Goal: Task Accomplishment & Management: Manage account settings

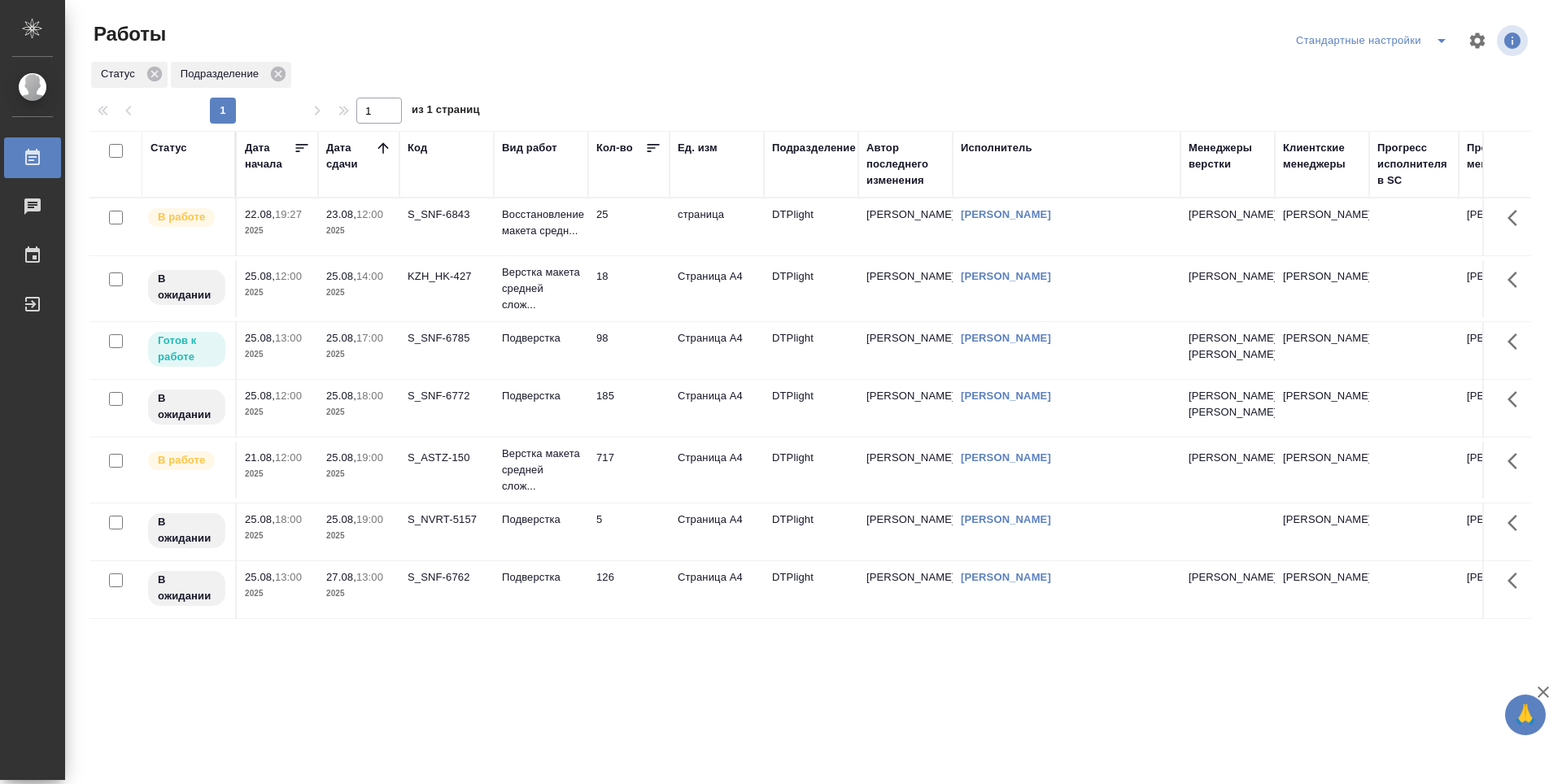
click at [637, 234] on td "25" at bounding box center [628, 226] width 82 height 57
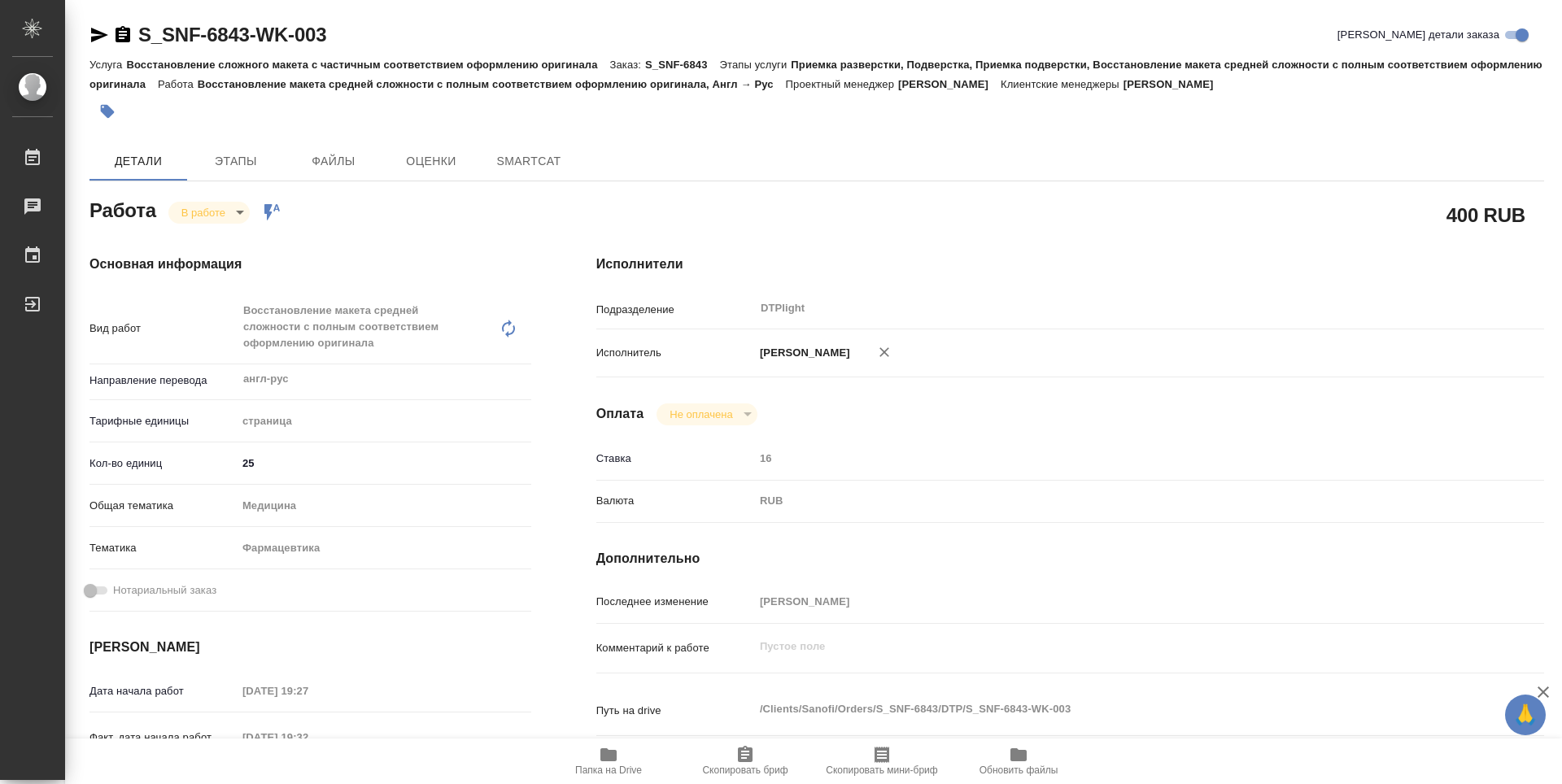
type textarea "x"
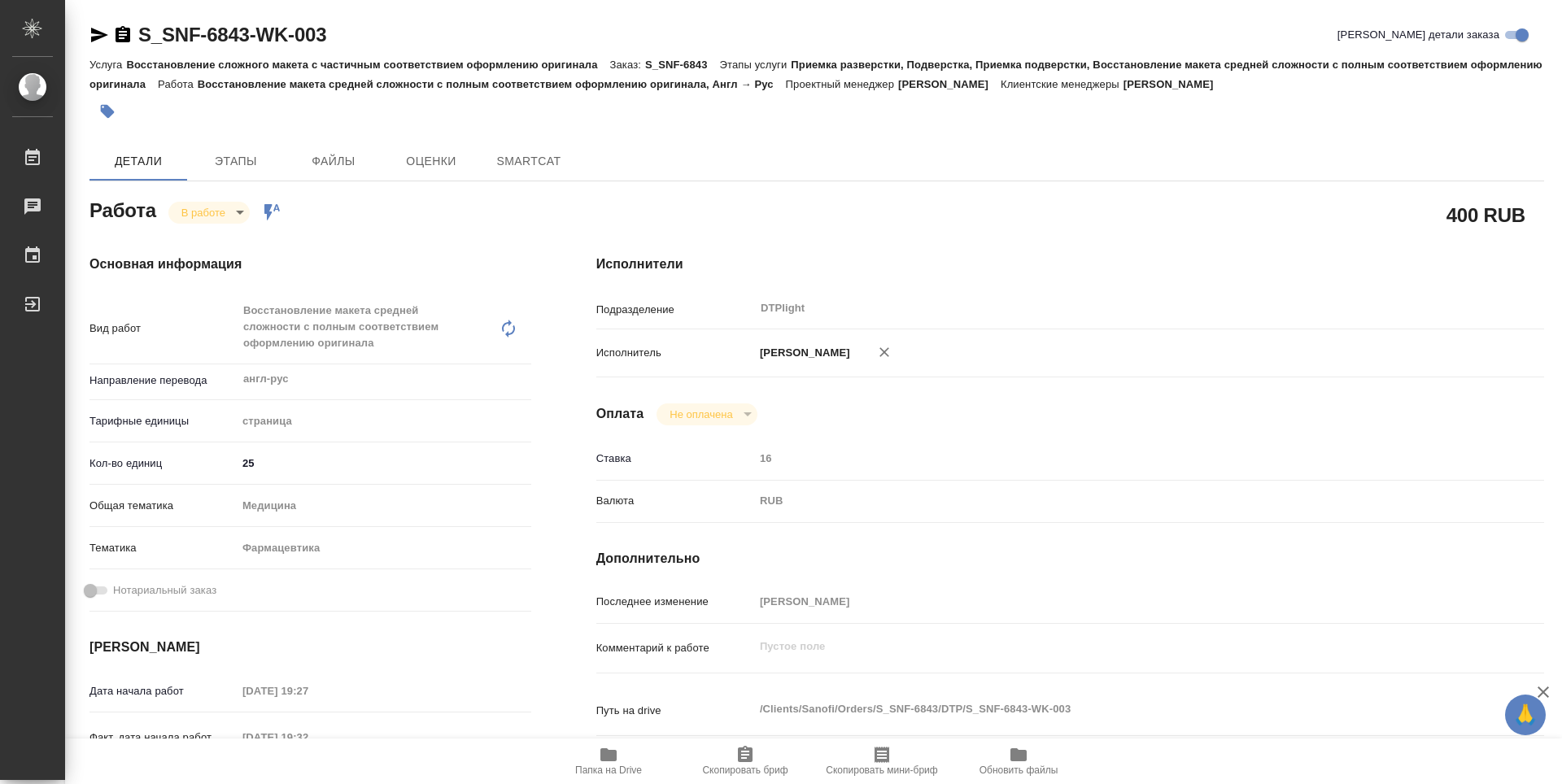
type textarea "x"
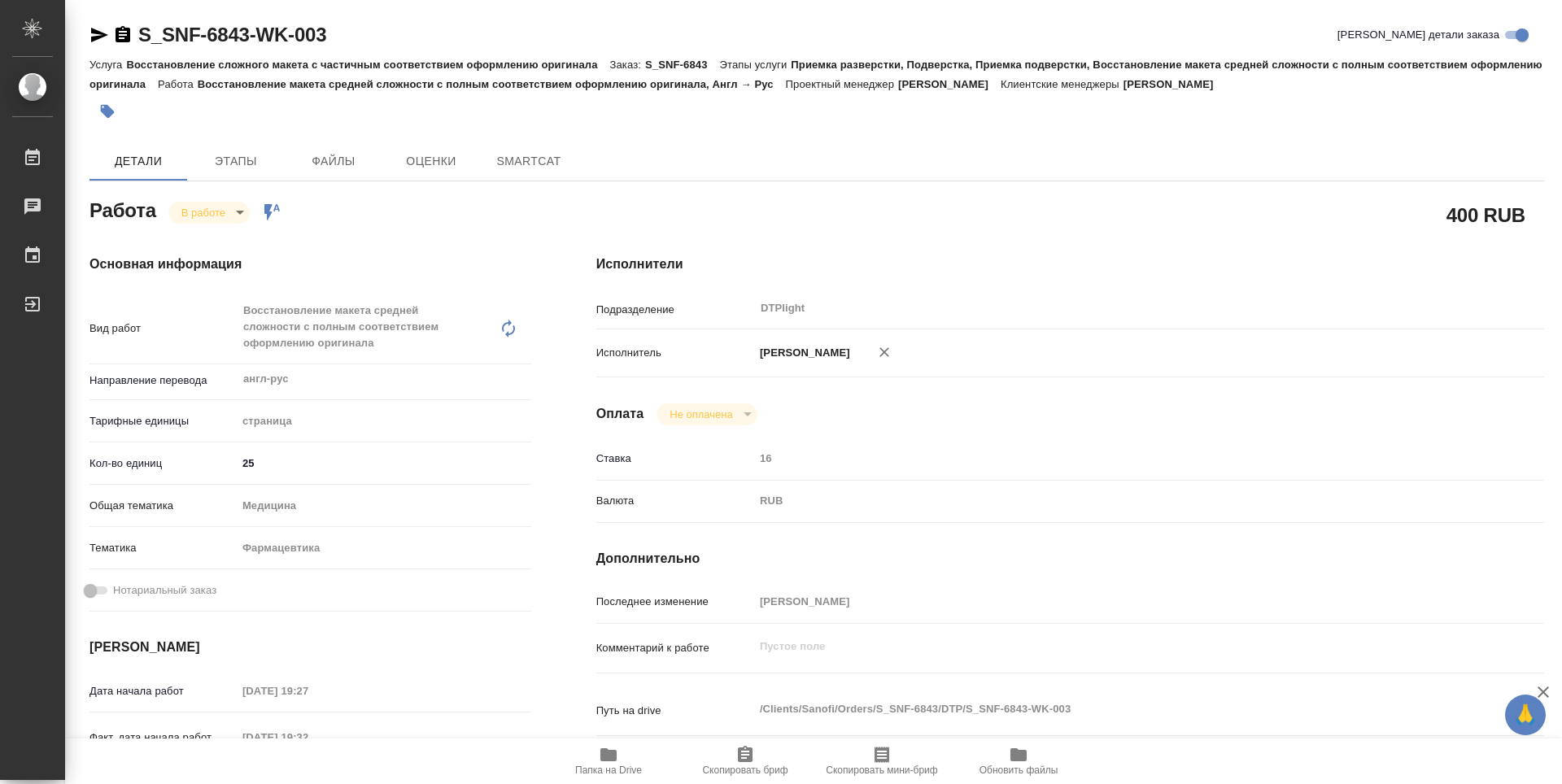
type textarea "x"
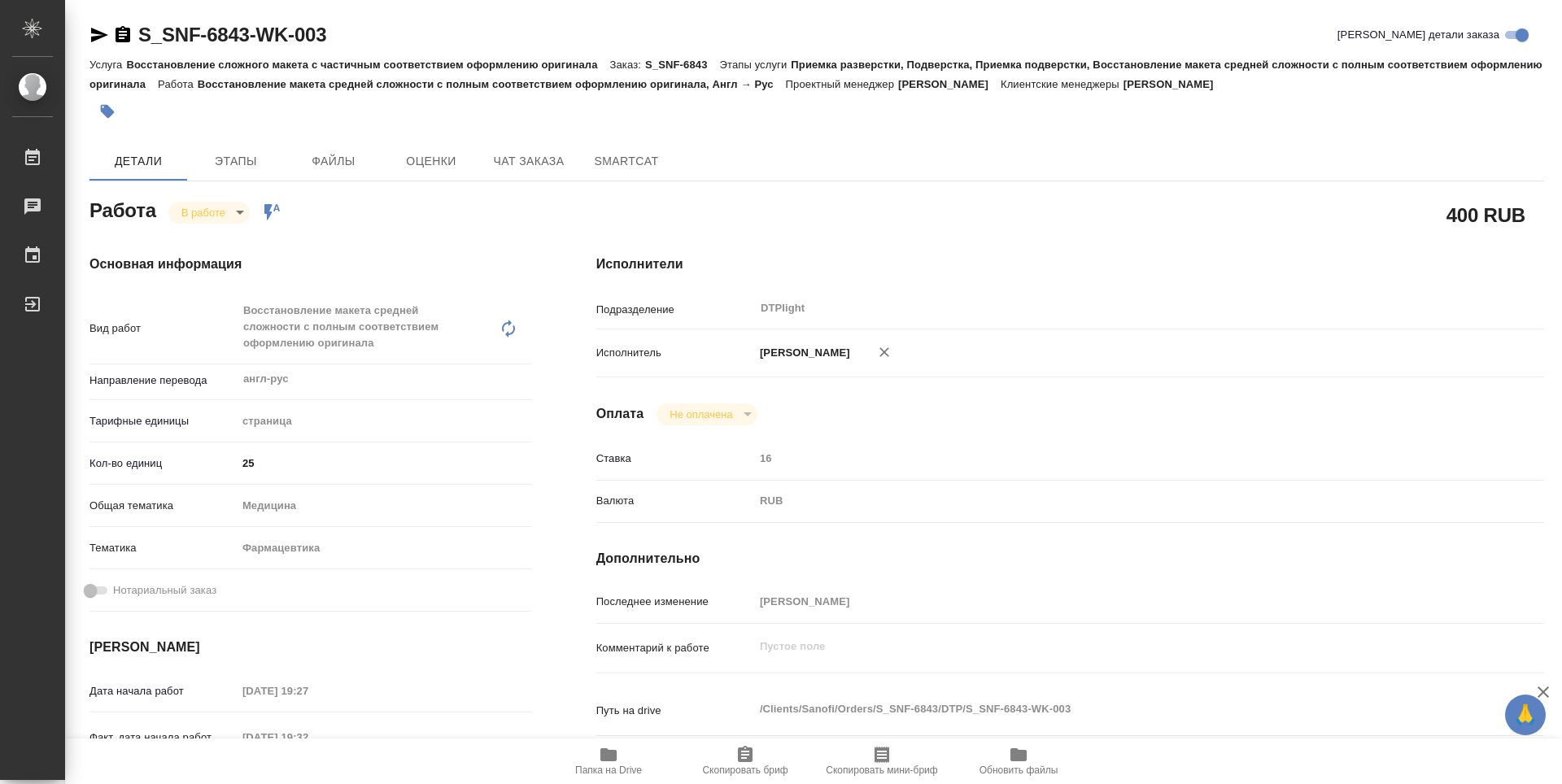
click at [622, 762] on span "Папка на Drive" at bounding box center [608, 760] width 117 height 31
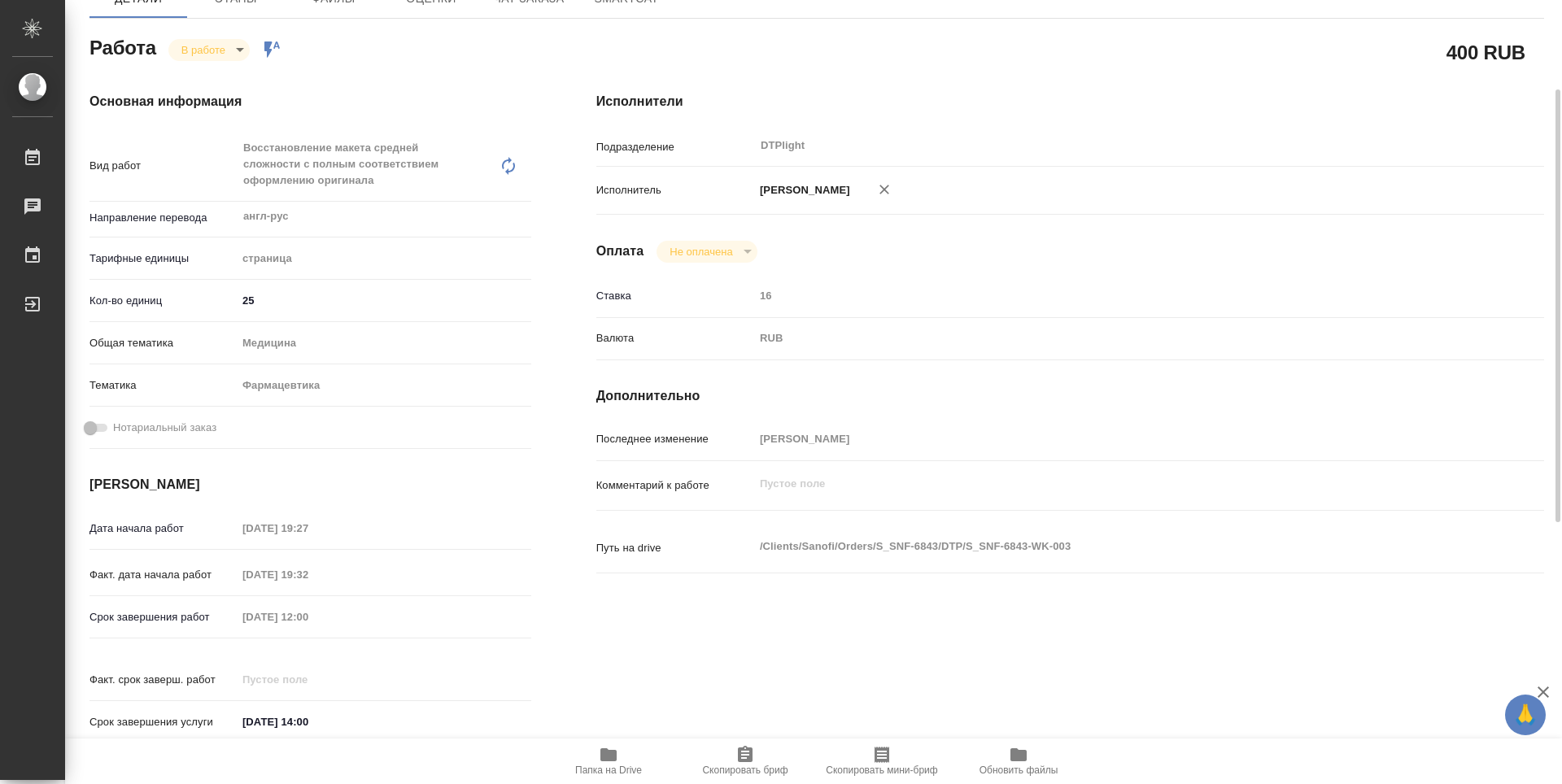
type textarea "x"
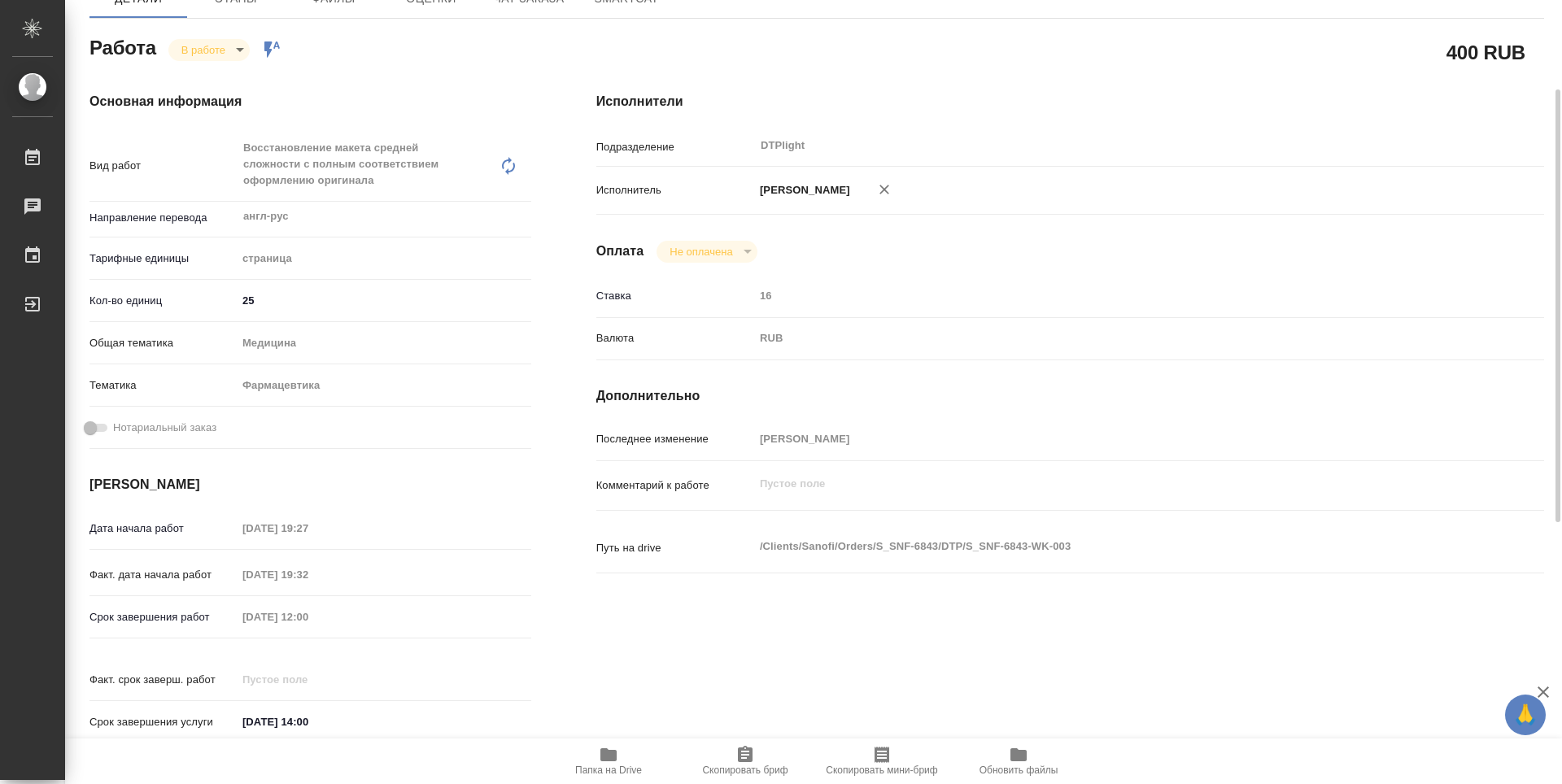
type textarea "x"
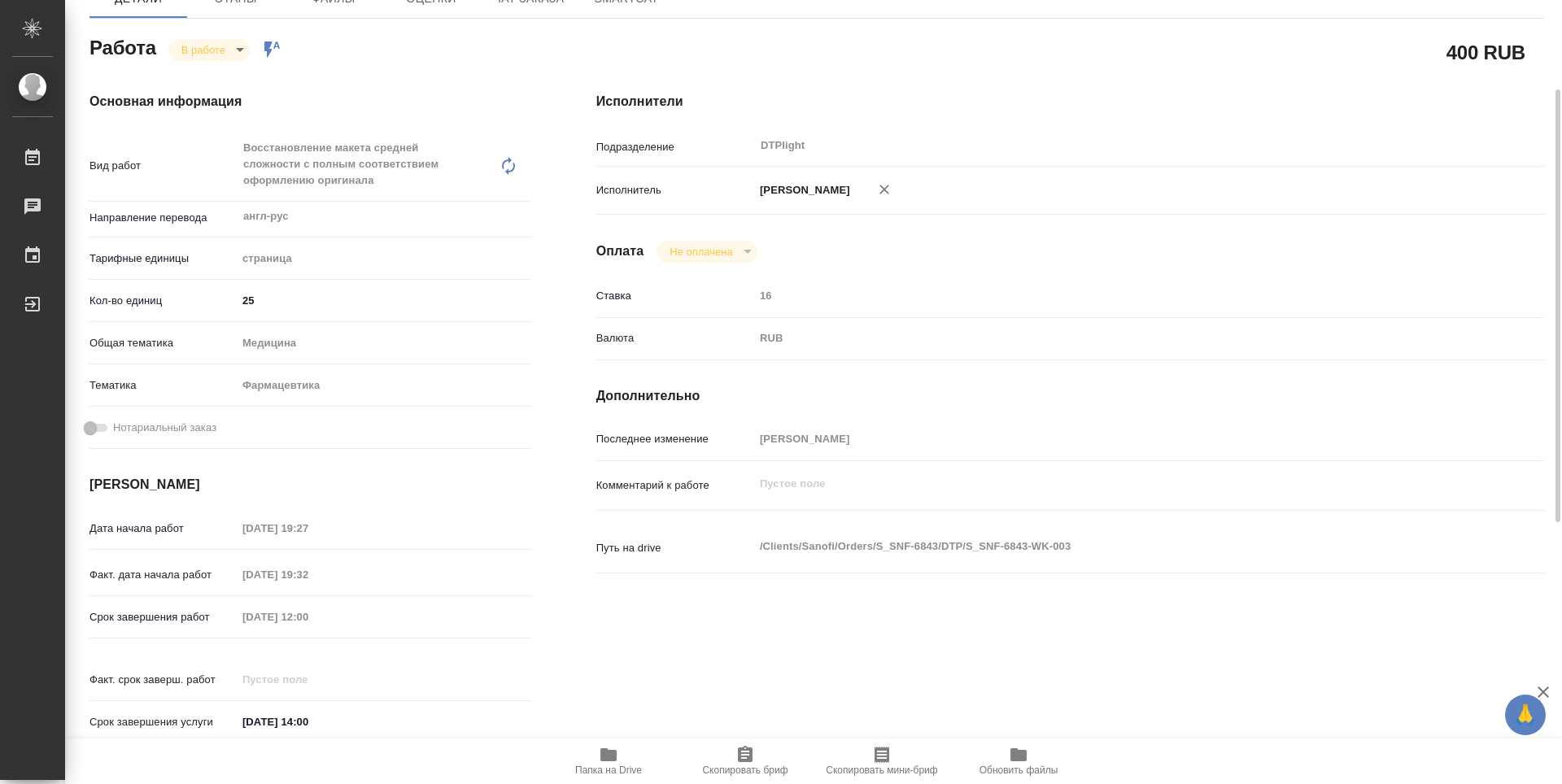
scroll to position [0, 0]
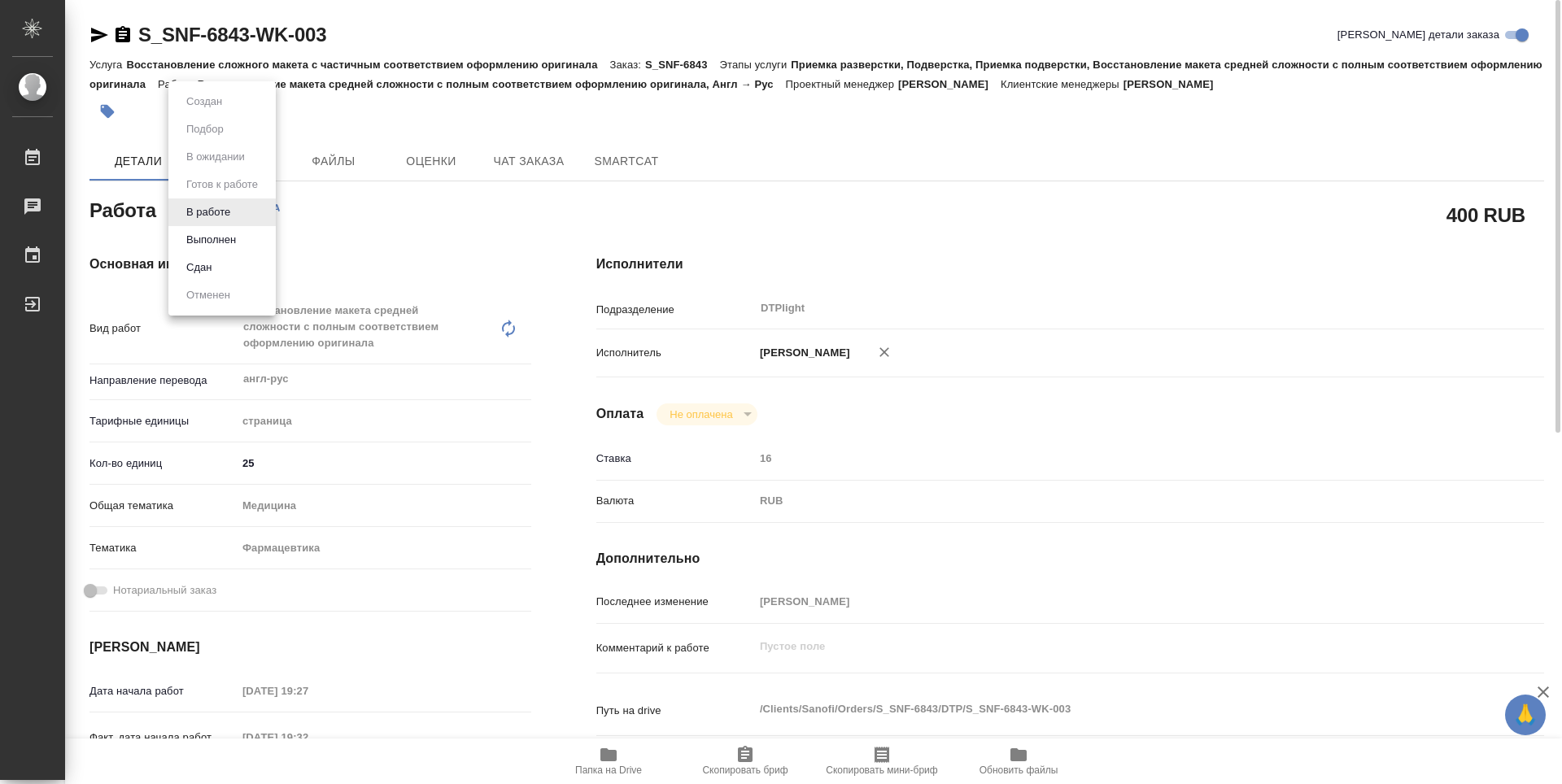
click at [244, 205] on body "🙏 .cls-1 fill:#fff; AWATERA Guselnikov Roman Работы 0 Чаты График Выйти S_SNF-6…" at bounding box center [781, 392] width 1562 height 784
click at [212, 240] on button "Выполнен" at bounding box center [211, 240] width 60 height 18
click at [124, 37] on icon "button" at bounding box center [123, 34] width 15 height 17
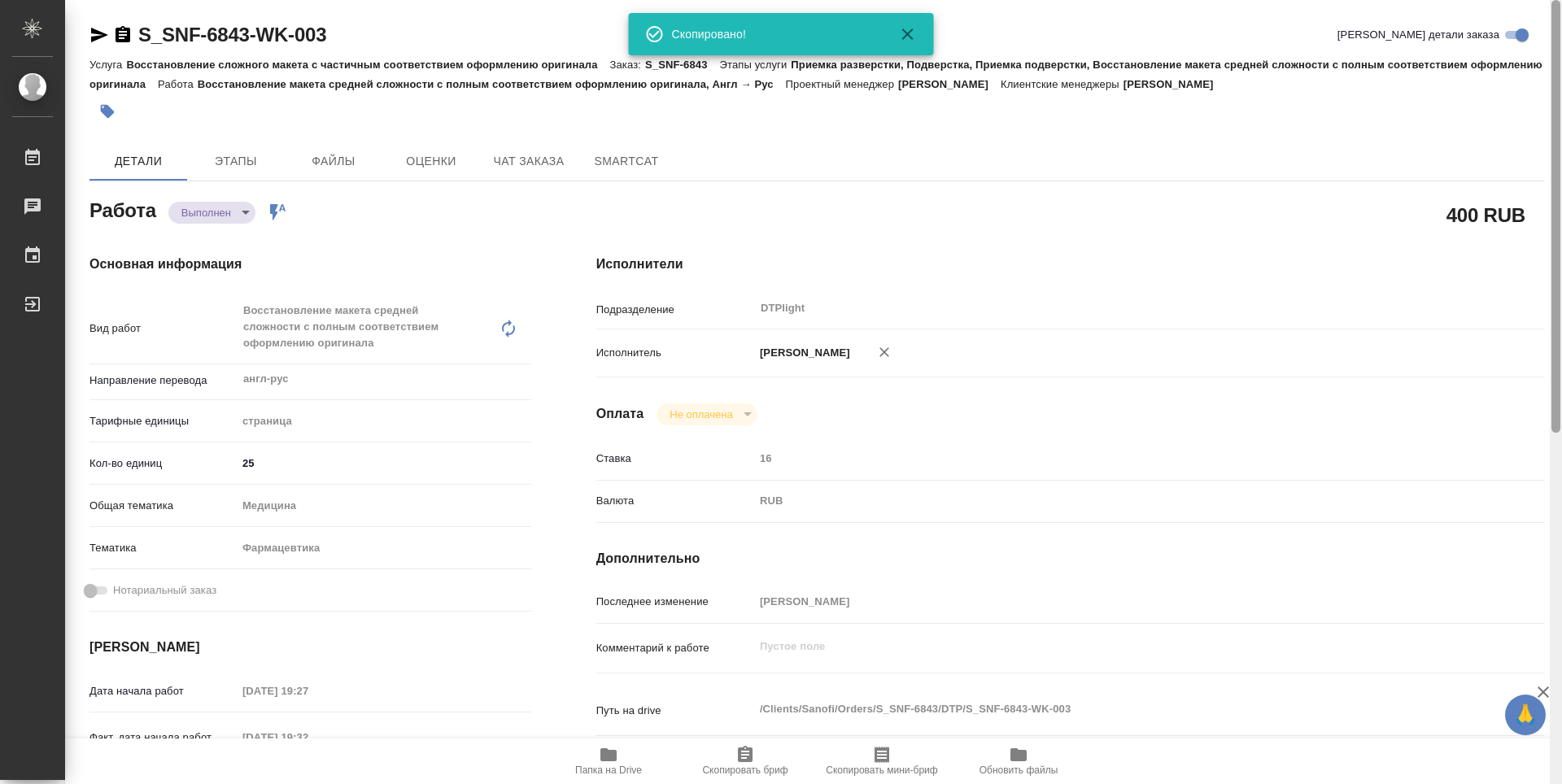
type textarea "x"
